Goal: Information Seeking & Learning: Learn about a topic

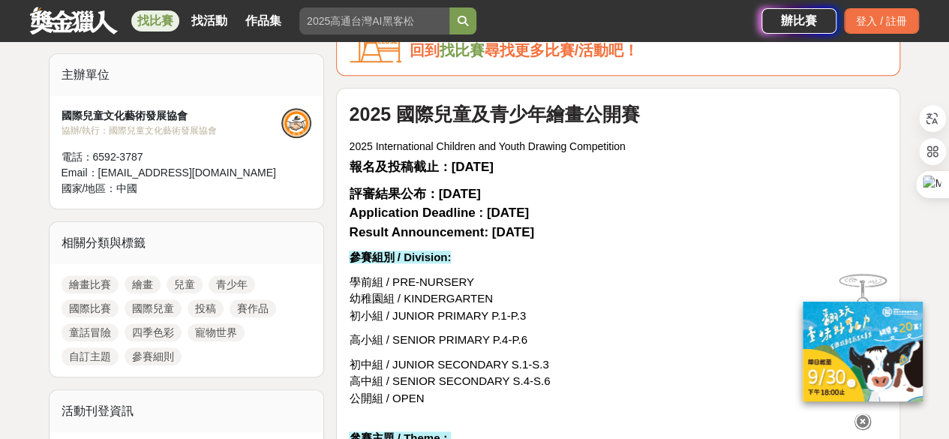
scroll to position [499, 0]
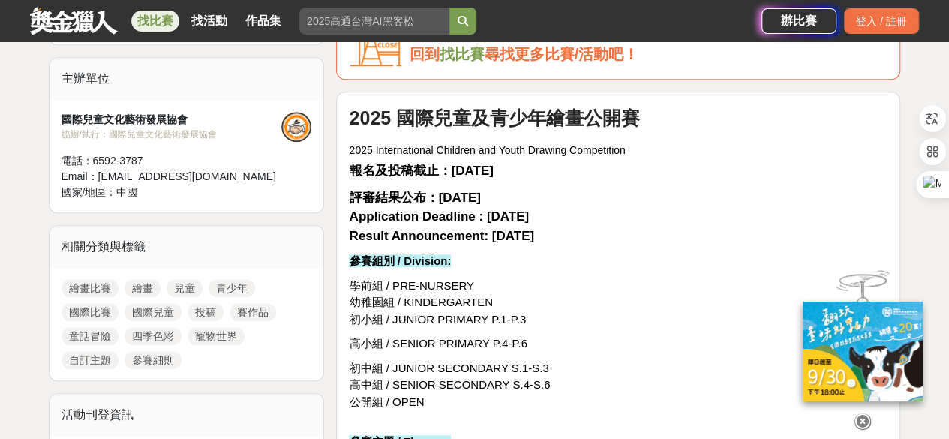
click at [84, 307] on link "國際比賽" at bounding box center [89, 312] width 57 height 18
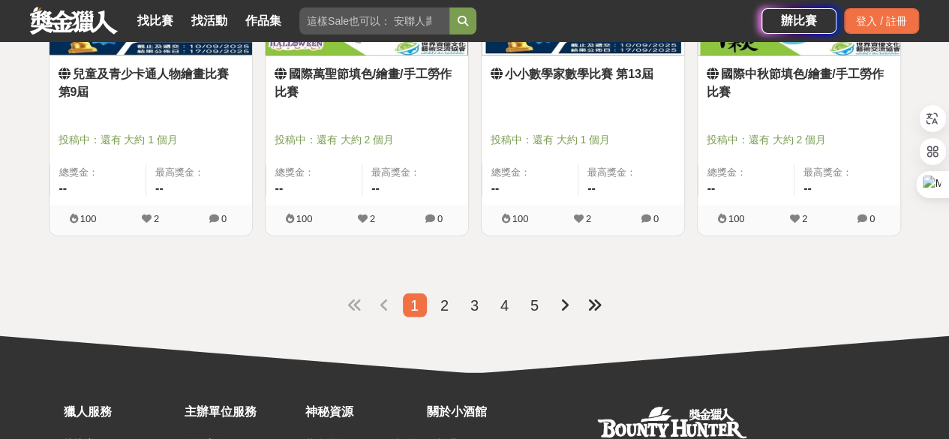
scroll to position [1918, 0]
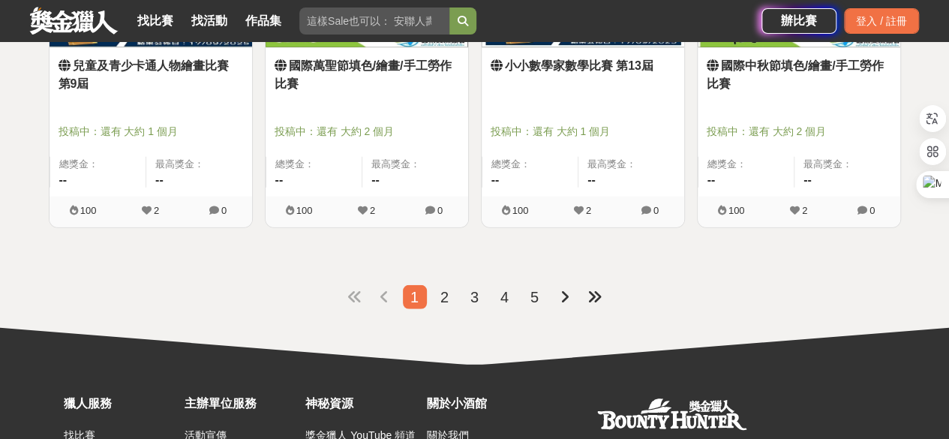
click at [444, 298] on span "2" at bounding box center [444, 297] width 8 height 16
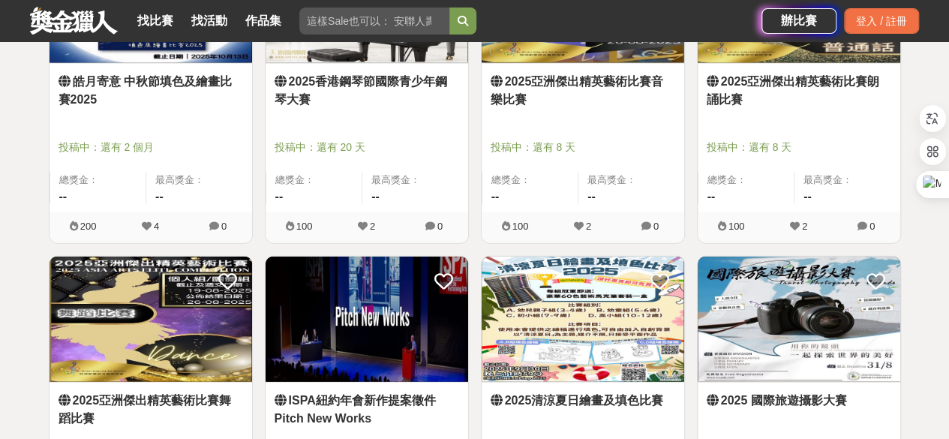
scroll to position [1988, 0]
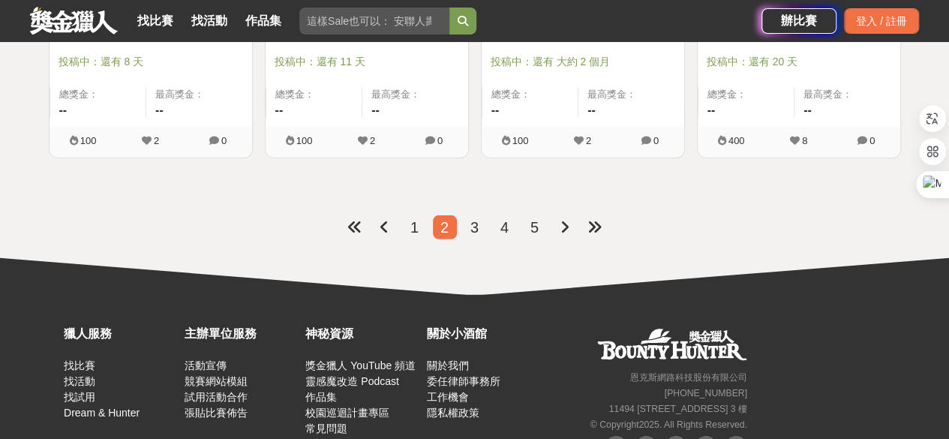
click at [473, 231] on span "3" at bounding box center [474, 227] width 8 height 16
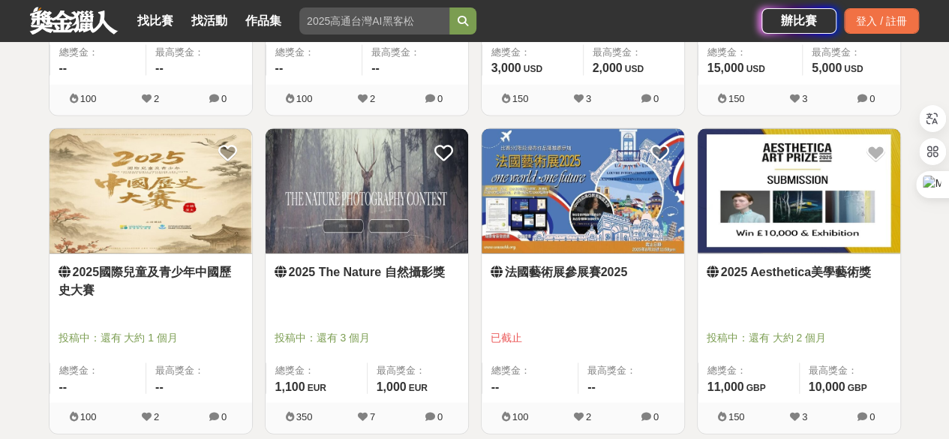
scroll to position [1395, 0]
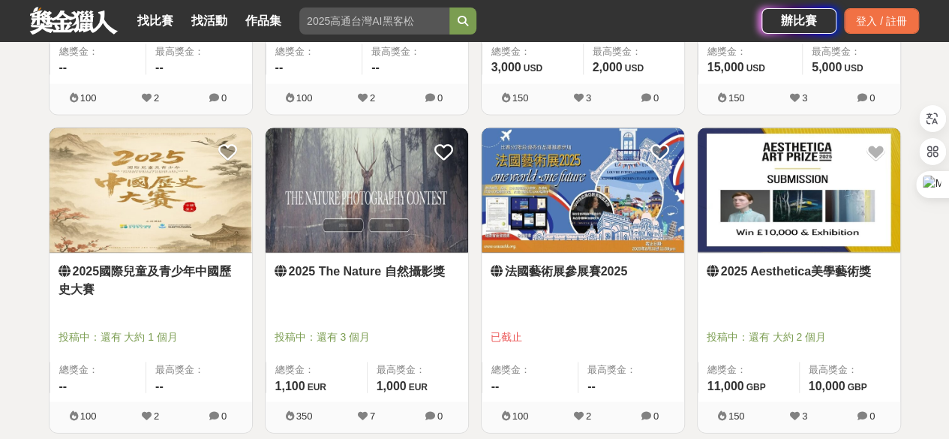
click at [803, 273] on link "2025 Aesthetica美學藝術獎" at bounding box center [798, 271] width 184 height 18
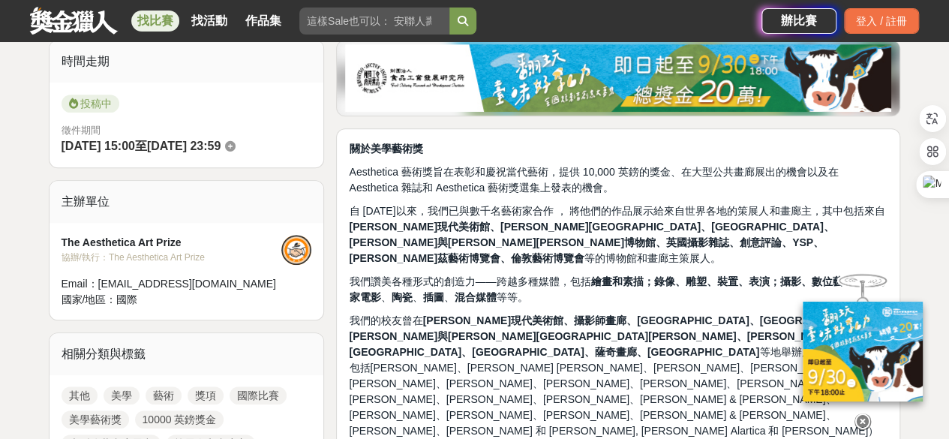
scroll to position [376, 0]
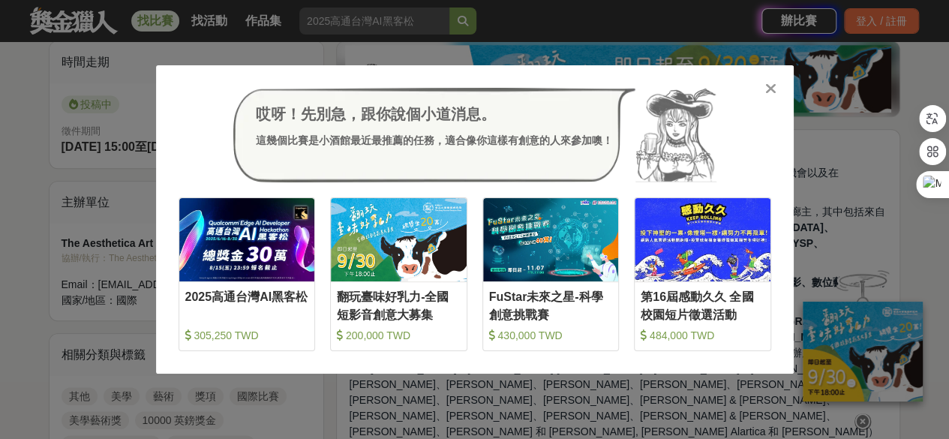
click at [769, 89] on icon at bounding box center [770, 88] width 11 height 15
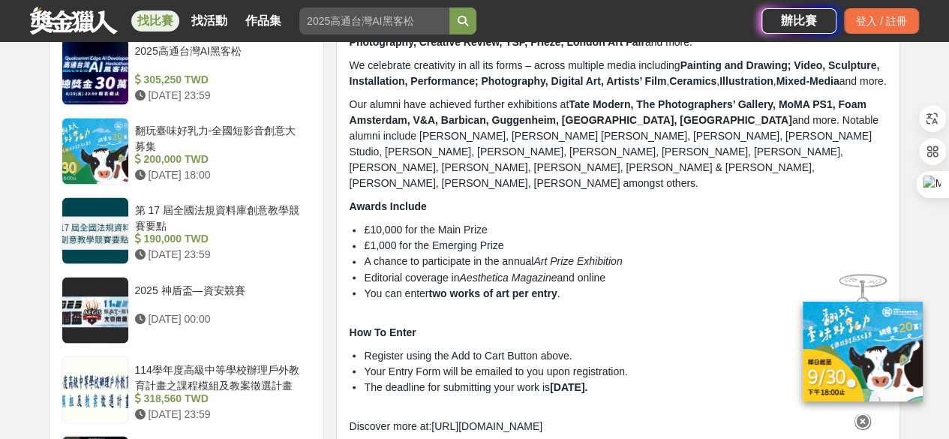
scroll to position [1156, 0]
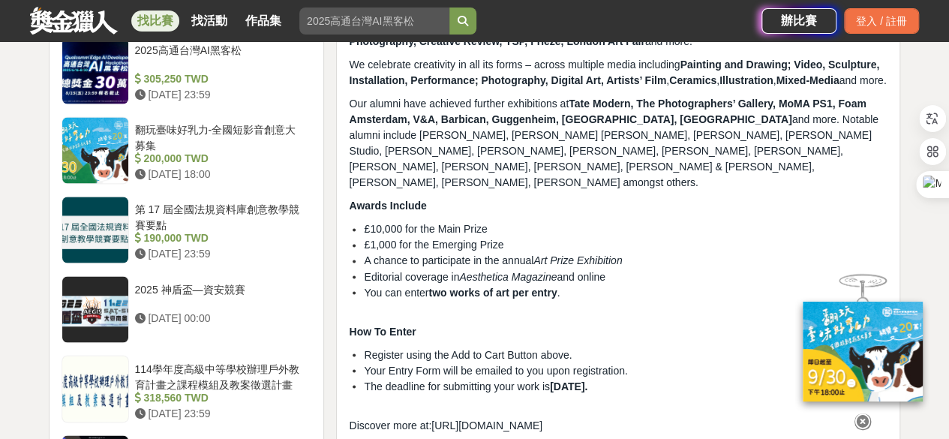
click at [520, 418] on span "https://aestheticamagazine.com/artprize" at bounding box center [486, 424] width 111 height 12
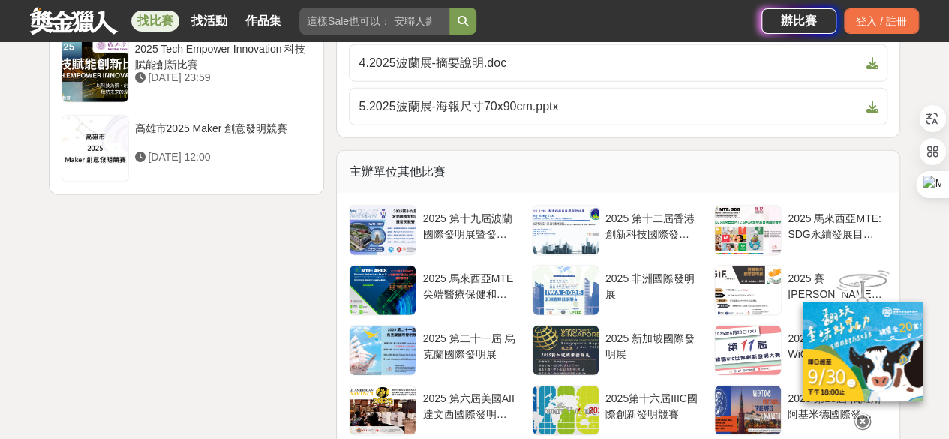
scroll to position [2017, 0]
click at [627, 226] on div "2025 第十二屆香港創新科技國際發明展" at bounding box center [652, 225] width 94 height 28
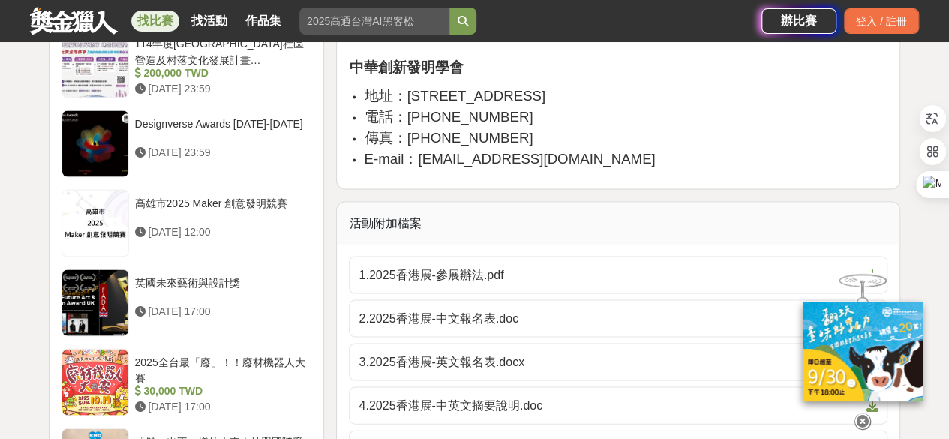
scroll to position [1765, 0]
